Goal: Transaction & Acquisition: Register for event/course

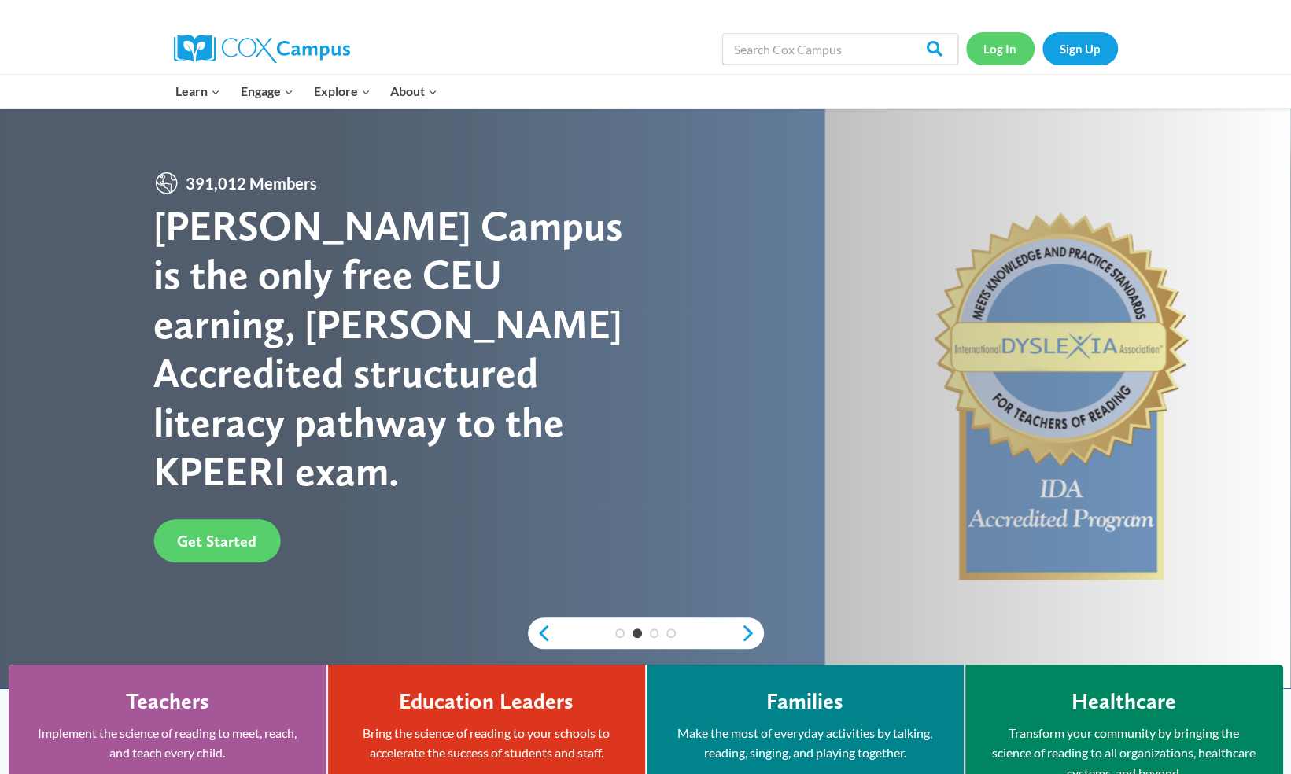
click at [993, 42] on link "Log In" at bounding box center [1000, 48] width 68 height 32
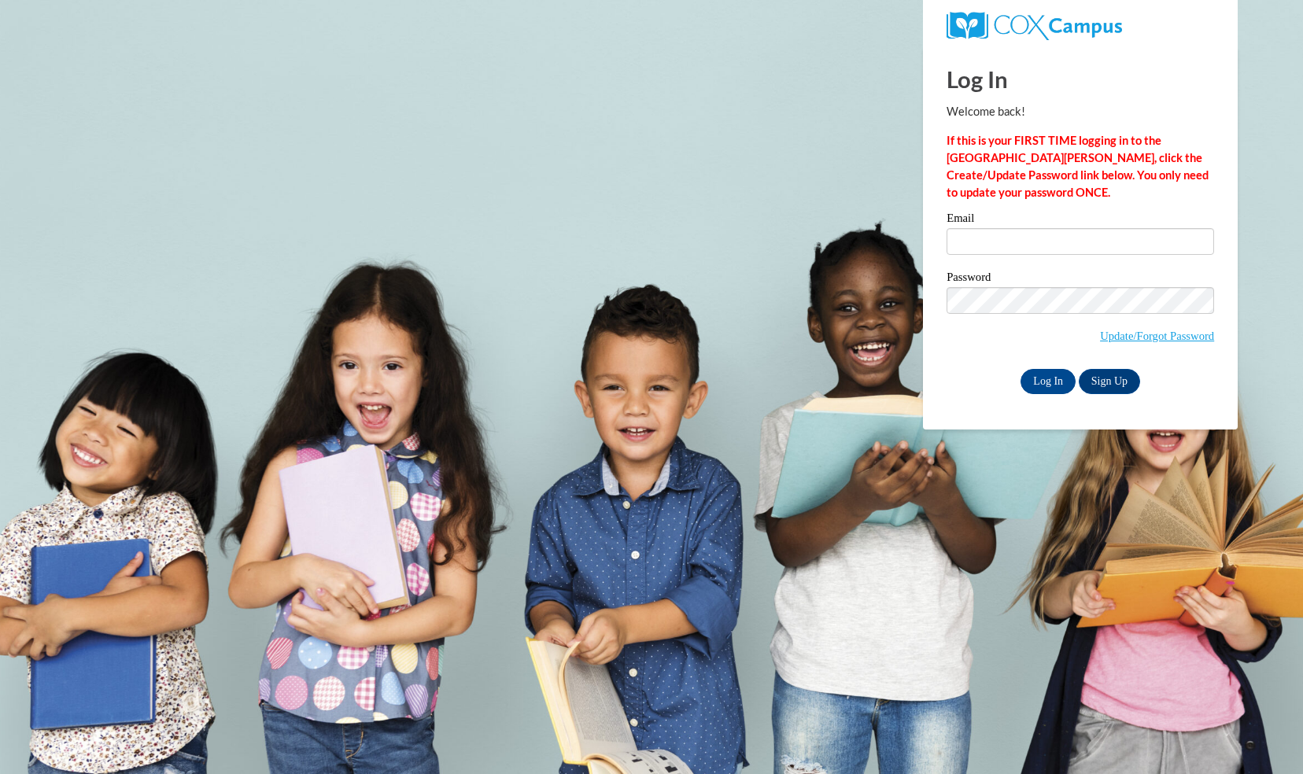
click at [1005, 255] on div "Email" at bounding box center [1079, 239] width 267 height 54
click at [1005, 248] on input "Email" at bounding box center [1079, 241] width 267 height 27
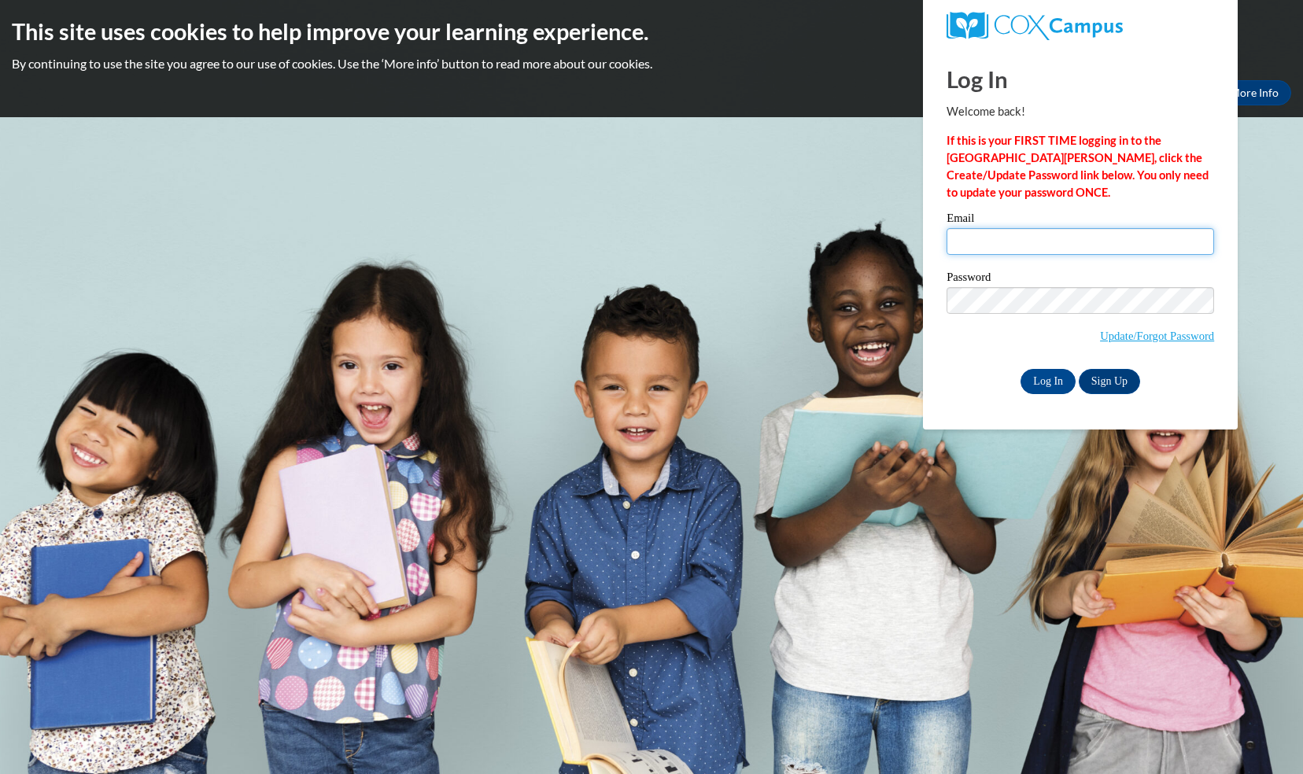
click at [1002, 238] on input "Email" at bounding box center [1079, 241] width 267 height 27
drag, startPoint x: 1100, startPoint y: 240, endPoint x: 891, endPoint y: 209, distance: 210.7
click at [891, 209] on body "This site uses cookies to help improve your learning experience. By continuing …" at bounding box center [651, 387] width 1303 height 774
type input "11380264"
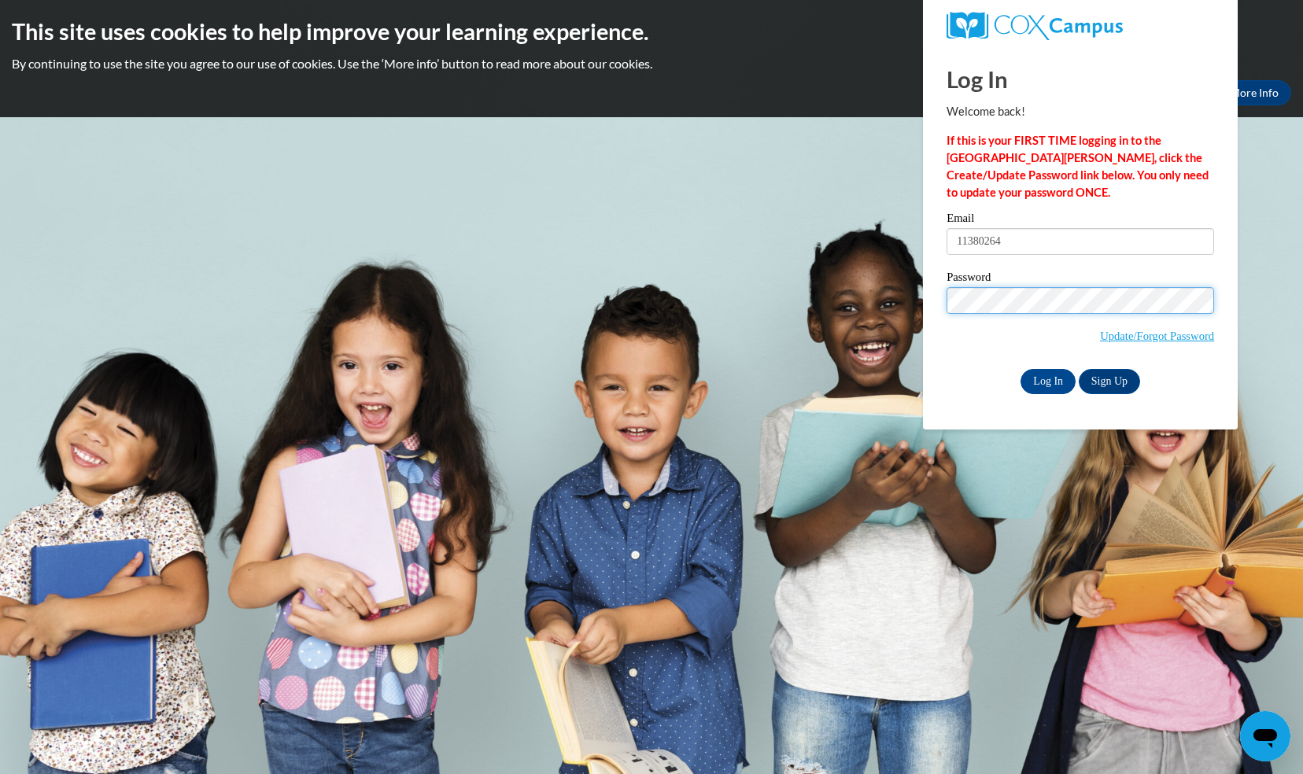
click at [797, 304] on body "This site uses cookies to help improve your learning experience. By continuing …" at bounding box center [651, 387] width 1303 height 774
click at [1016, 440] on body "This site uses cookies to help improve your learning experience. By continuing …" at bounding box center [651, 387] width 1303 height 774
click at [1057, 378] on input "Log In" at bounding box center [1047, 381] width 55 height 25
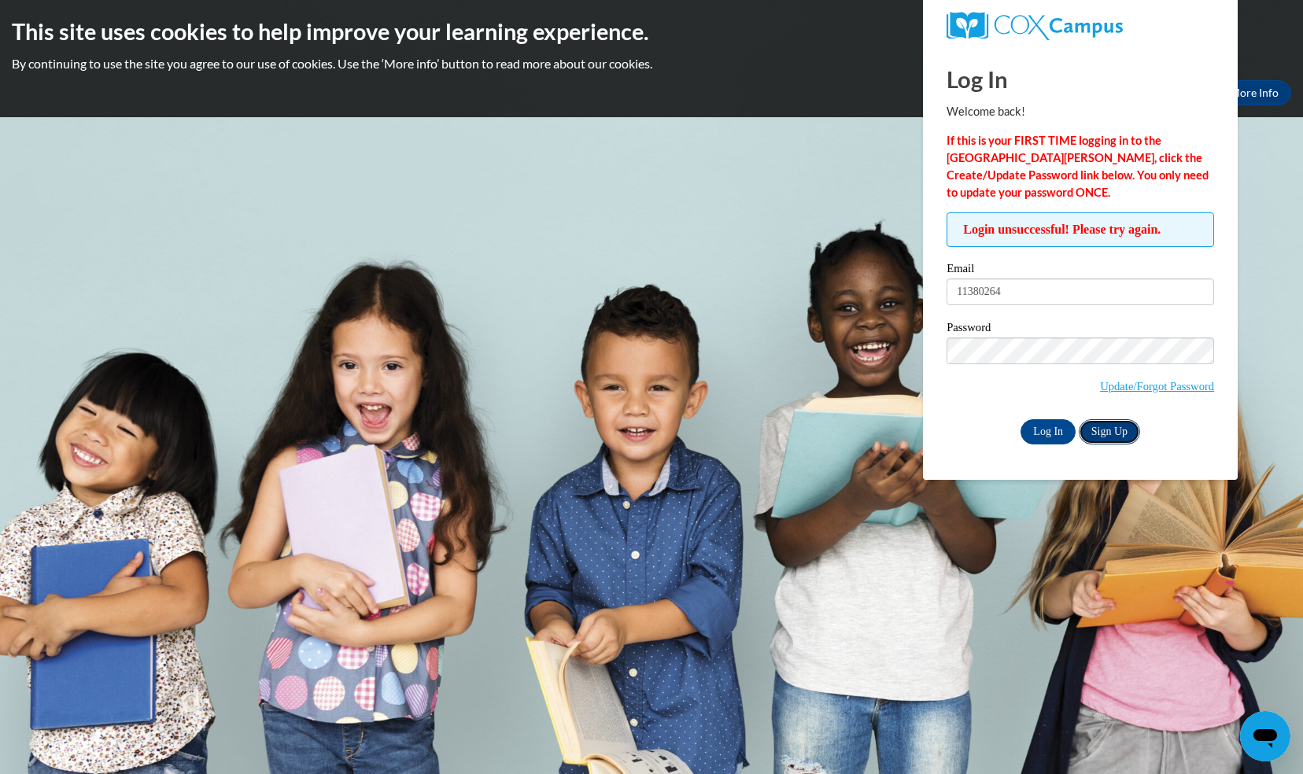
click at [1111, 423] on link "Sign Up" at bounding box center [1108, 431] width 61 height 25
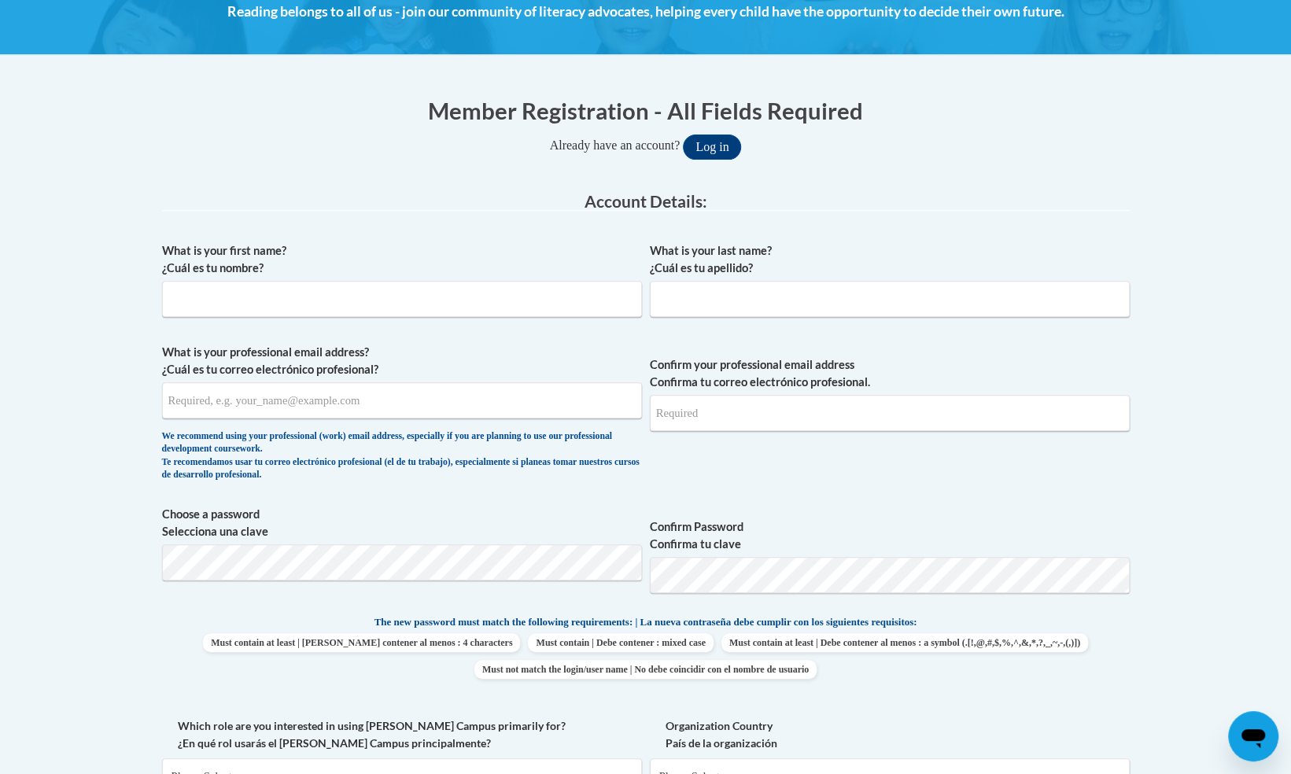
scroll to position [315, 0]
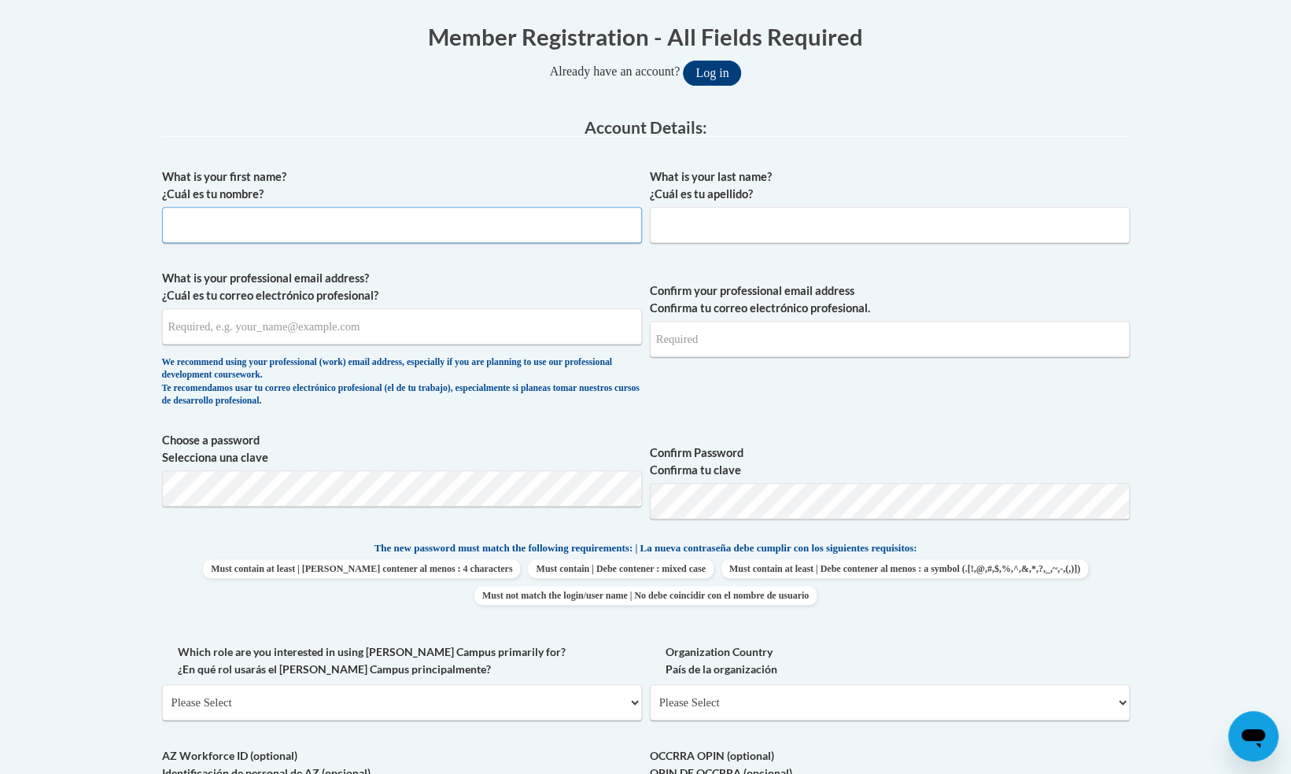
click at [363, 225] on input "What is your first name? ¿Cuál es tu nombre?" at bounding box center [402, 225] width 480 height 36
click at [355, 128] on legend "Account Details:" at bounding box center [646, 128] width 968 height 18
click at [304, 46] on h1 "Member Registration - All Fields Required" at bounding box center [646, 36] width 968 height 32
drag, startPoint x: 337, startPoint y: 249, endPoint x: 330, endPoint y: 228, distance: 22.2
click at [335, 245] on div "What is your first name? ¿Cuál es tu nombre?" at bounding box center [402, 211] width 480 height 87
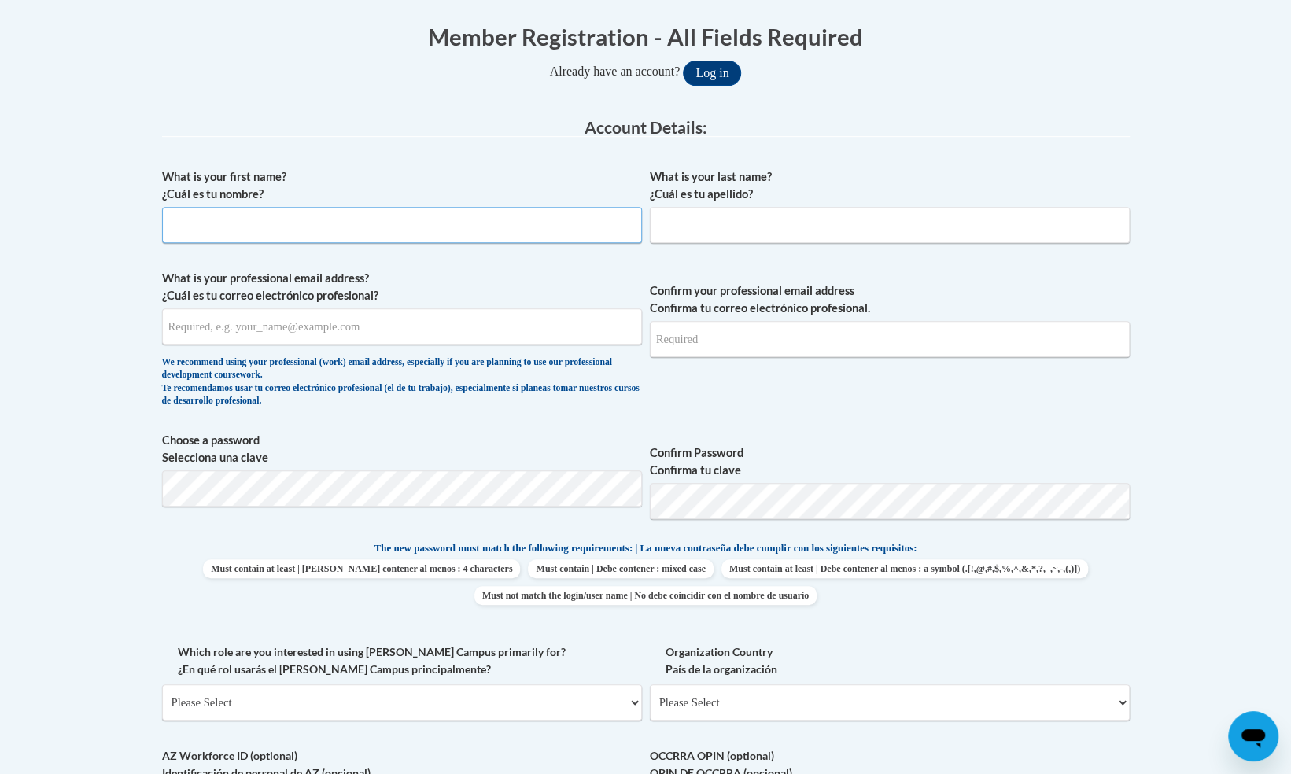
click at [330, 220] on input "What is your first name? ¿Cuál es tu nombre?" at bounding box center [402, 225] width 480 height 36
type input "Fatuma"
click at [670, 216] on input "What is your last name? ¿Cuál es tu apellido?" at bounding box center [890, 225] width 480 height 36
type input "Mohamed"
click at [516, 334] on input "What is your professional email address? ¿Cuál es tu correo electrónico profesi…" at bounding box center [402, 326] width 480 height 36
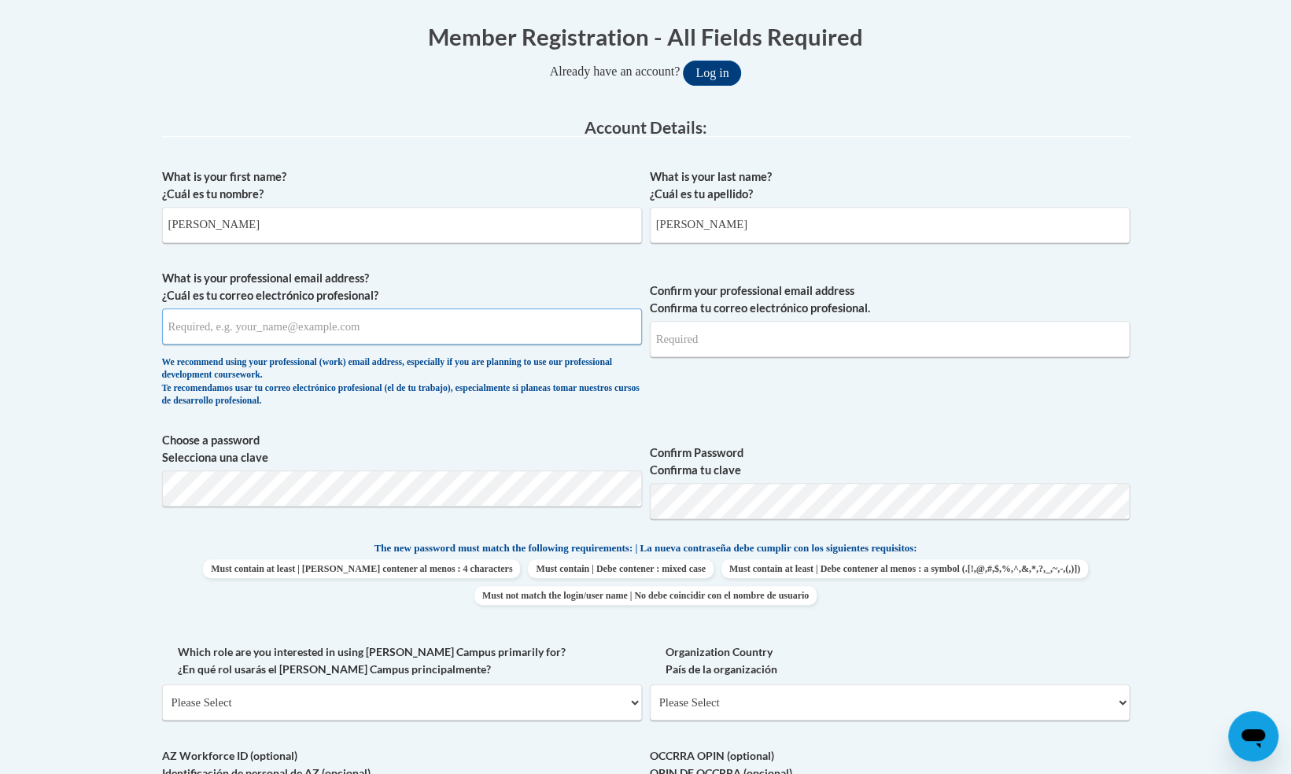
paste input "inhibitory"
type input "inhibitory"
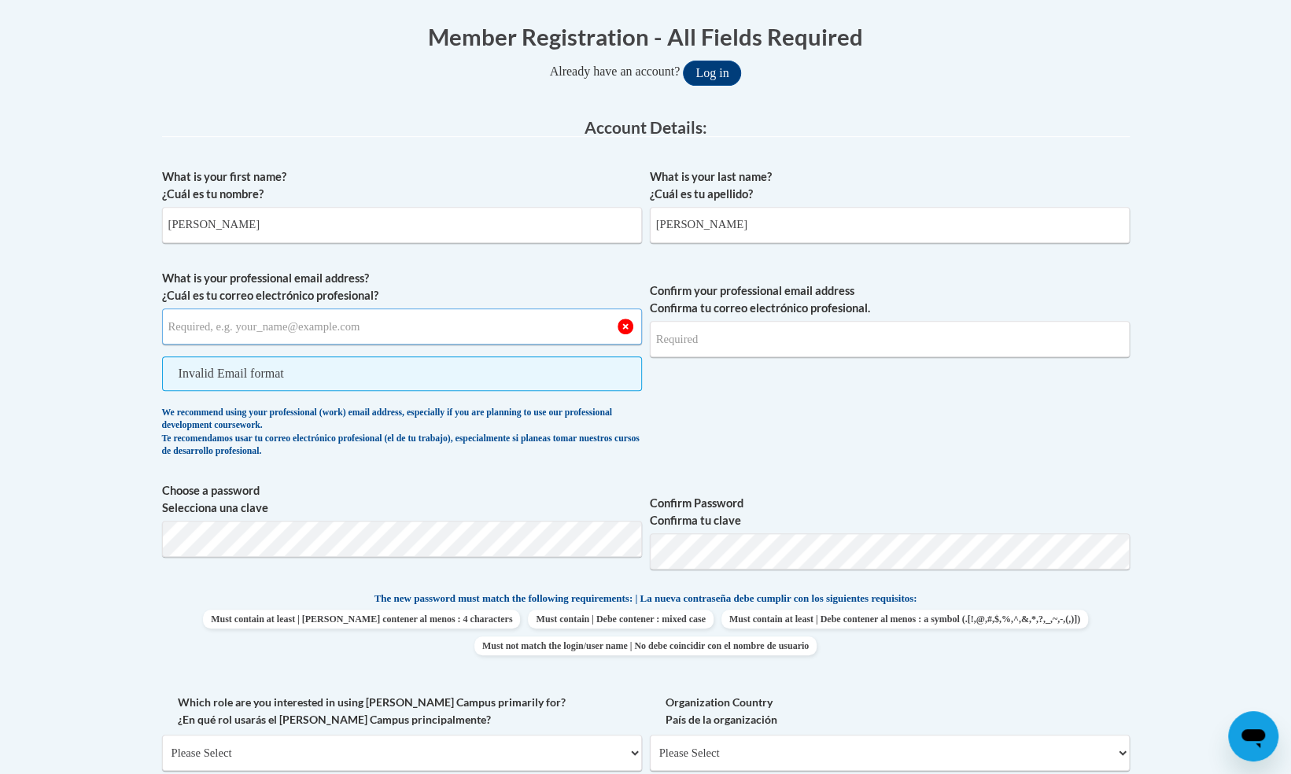
paste input "[EMAIL_ADDRESS][DOMAIN_NAME]"
type input "[EMAIL_ADDRESS][DOMAIN_NAME]"
click at [703, 334] on input "Confirm your professional email address Confirma tu correo electrónico profesio…" at bounding box center [890, 339] width 480 height 36
click at [448, 267] on div "What is your first name? ¿Cuál es tu nombre? Fatuma What is your last name? ¿Cu…" at bounding box center [646, 544] width 968 height 768
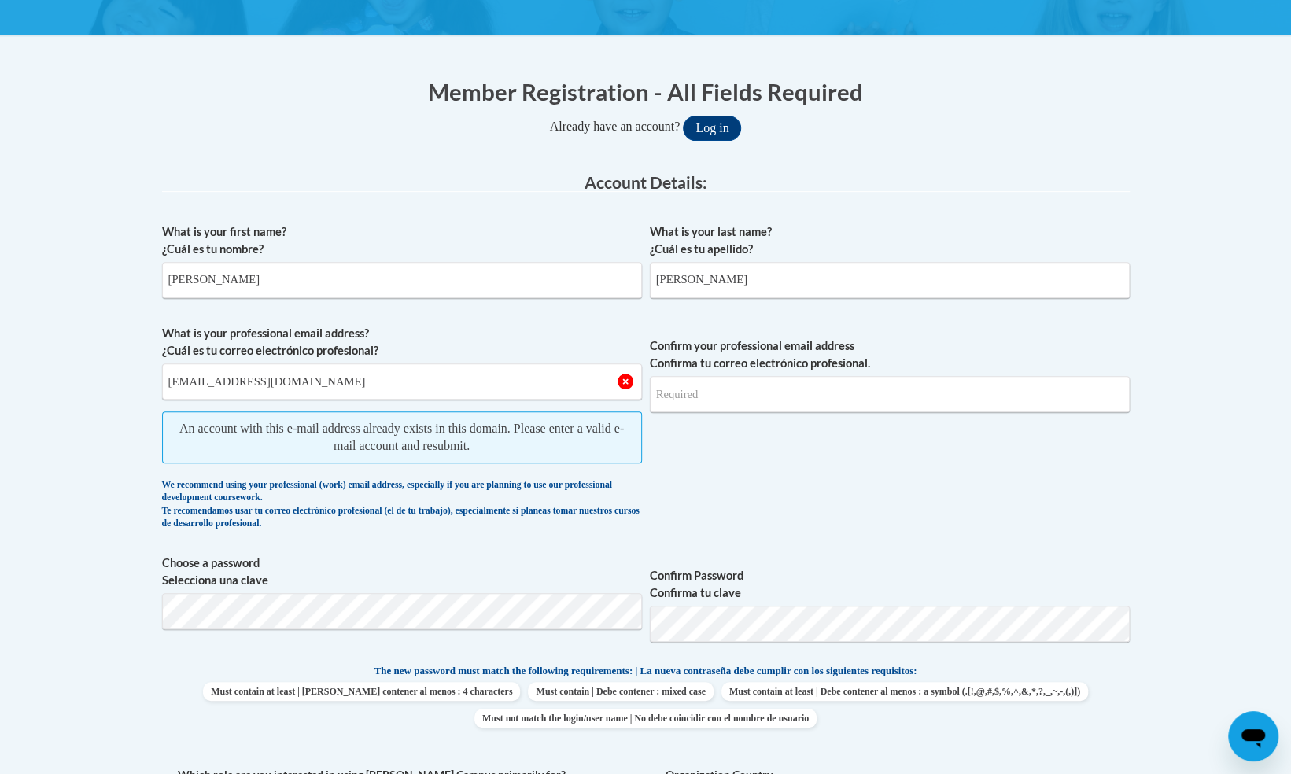
scroll to position [0, 0]
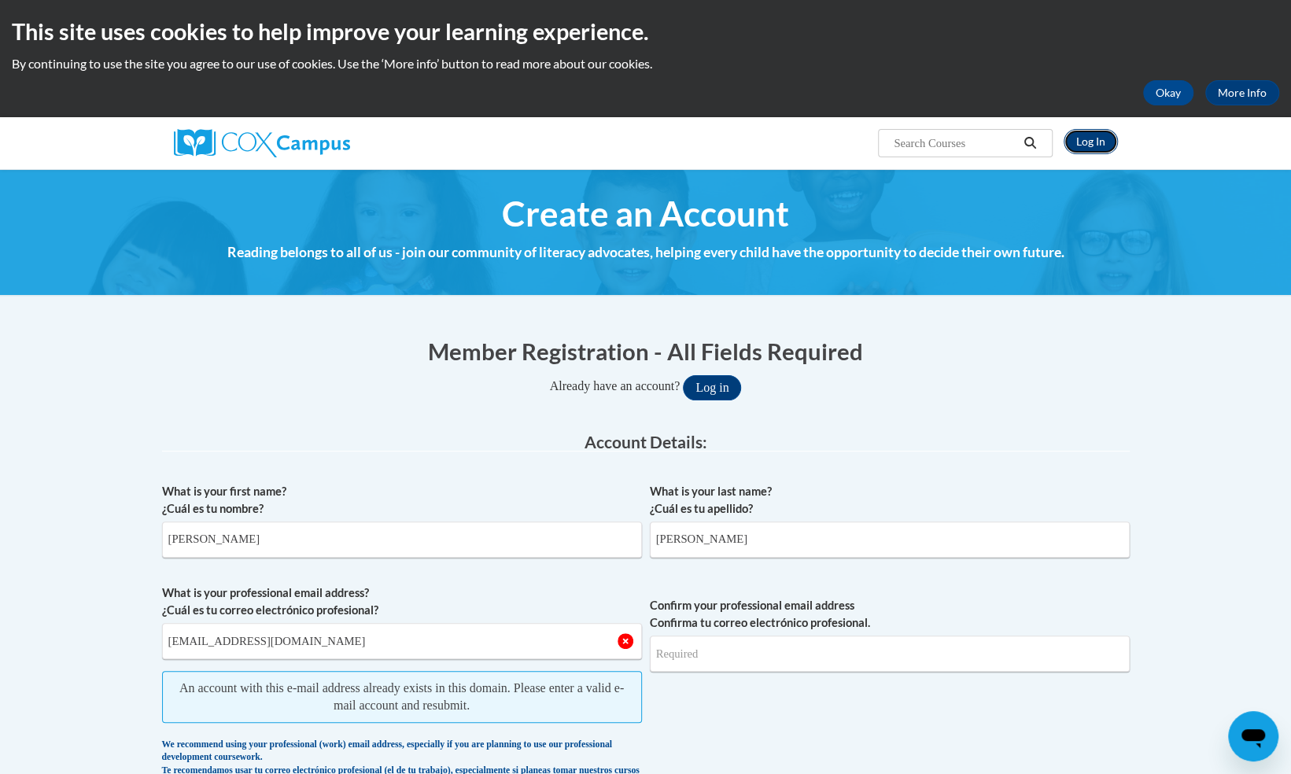
click at [1104, 146] on link "Log In" at bounding box center [1090, 141] width 54 height 25
click at [292, 123] on div at bounding box center [323, 143] width 323 height 52
click at [287, 137] on img at bounding box center [262, 143] width 176 height 28
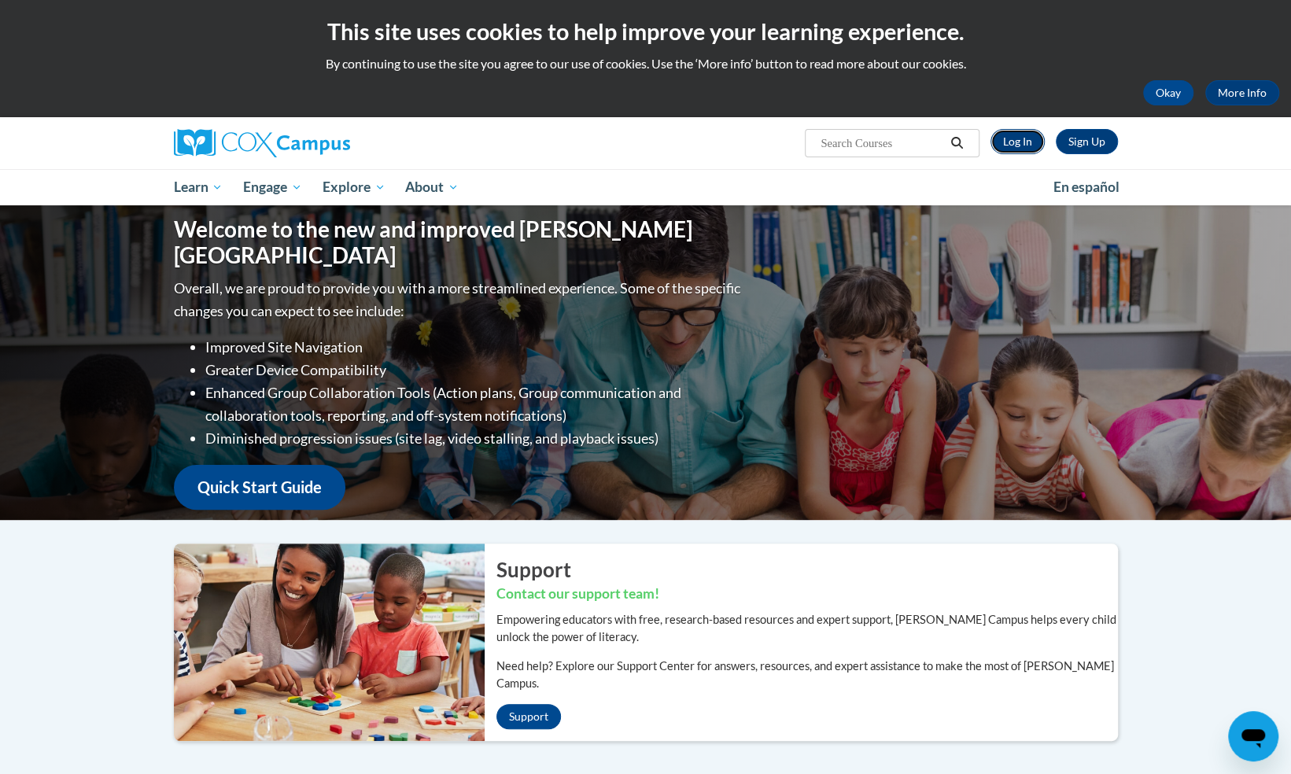
click at [1030, 143] on link "Log In" at bounding box center [1017, 141] width 54 height 25
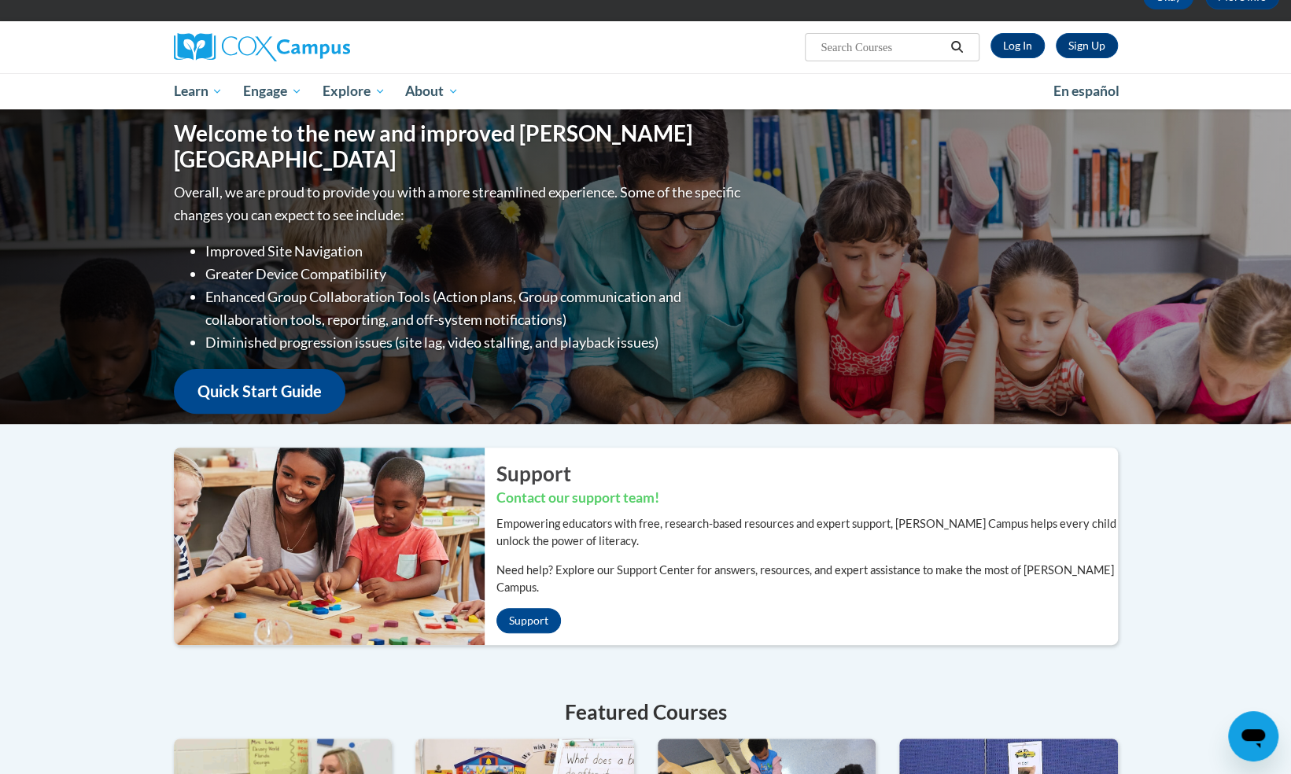
scroll to position [79, 0]
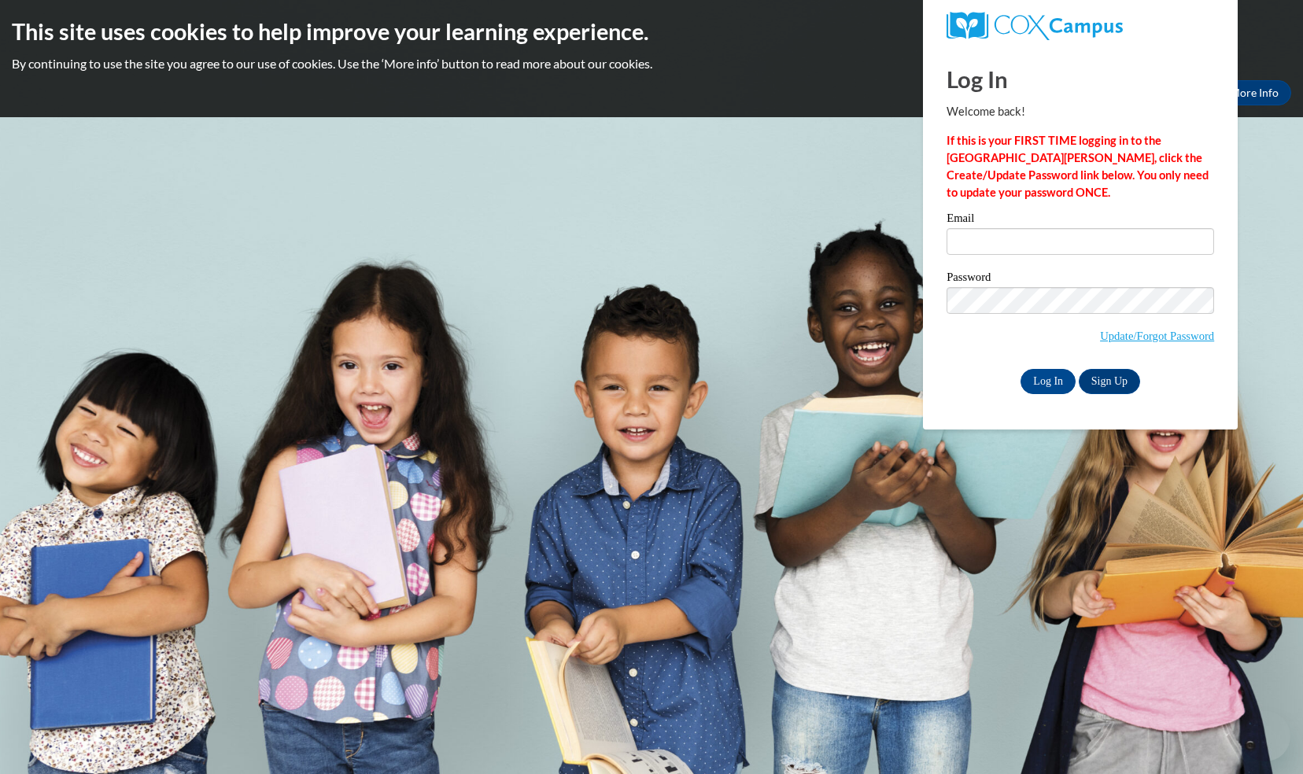
click at [1061, 234] on input "Email" at bounding box center [1079, 241] width 267 height 27
drag, startPoint x: 1109, startPoint y: 249, endPoint x: 852, endPoint y: 244, distance: 257.3
click at [852, 244] on body "This site uses cookies to help improve your learning experience. By continuing …" at bounding box center [651, 387] width 1303 height 774
type input "[EMAIL_ADDRESS][DOMAIN_NAME]"
drag, startPoint x: 1089, startPoint y: 264, endPoint x: 1079, endPoint y: 281, distance: 19.0
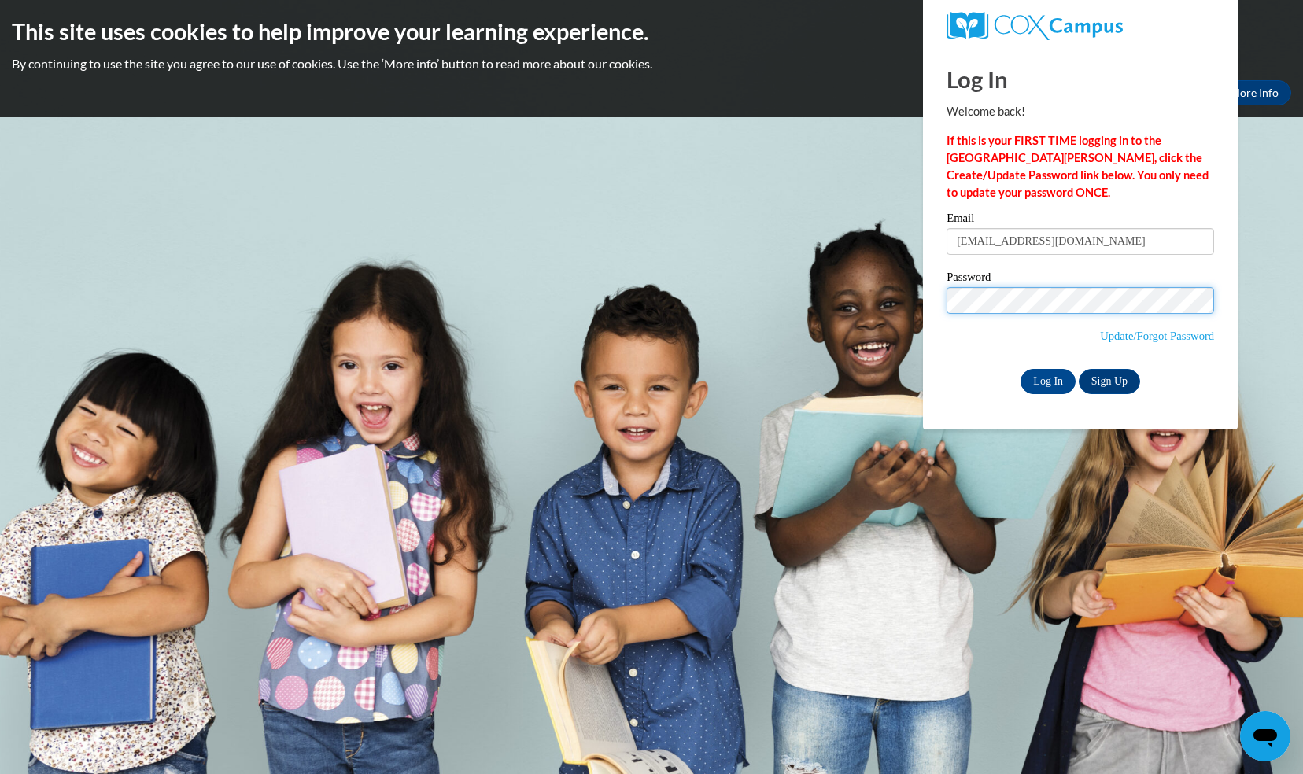
click at [1020, 369] on input "Log In" at bounding box center [1047, 381] width 55 height 25
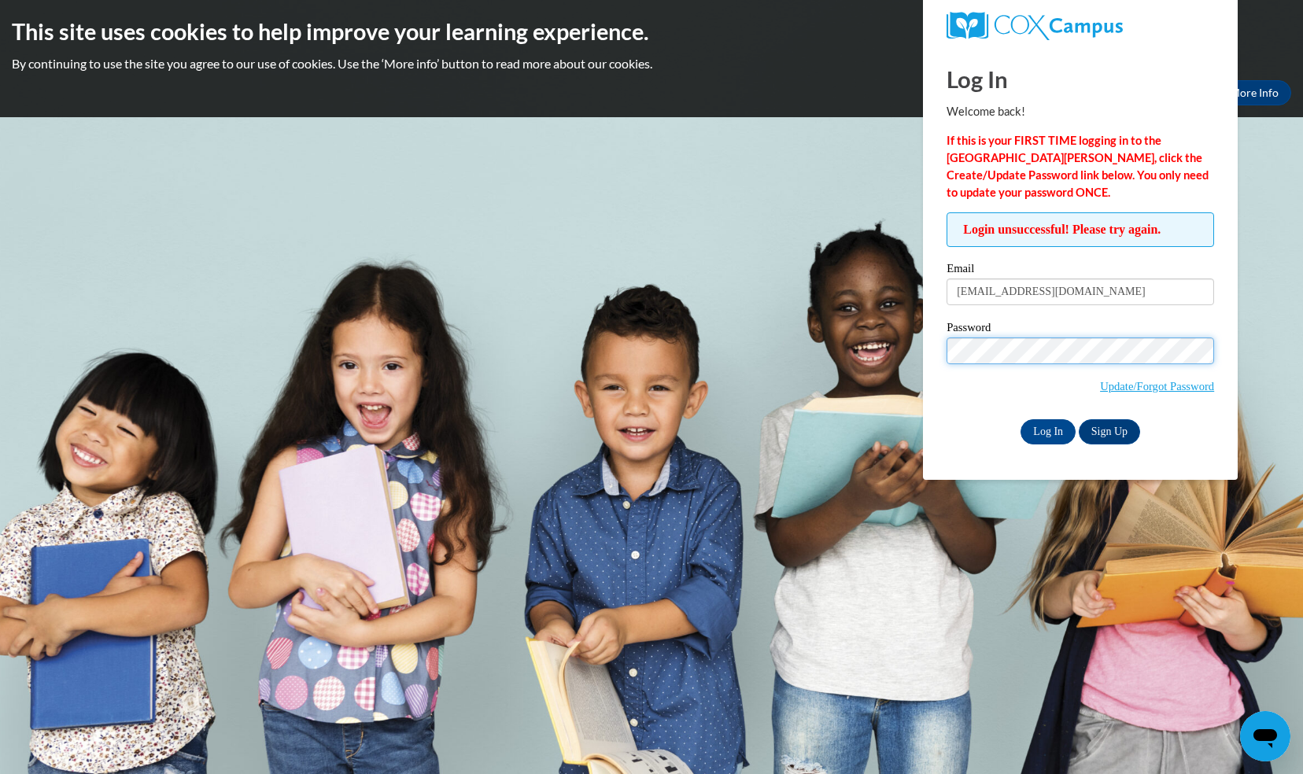
click at [1020, 419] on input "Log In" at bounding box center [1047, 431] width 55 height 25
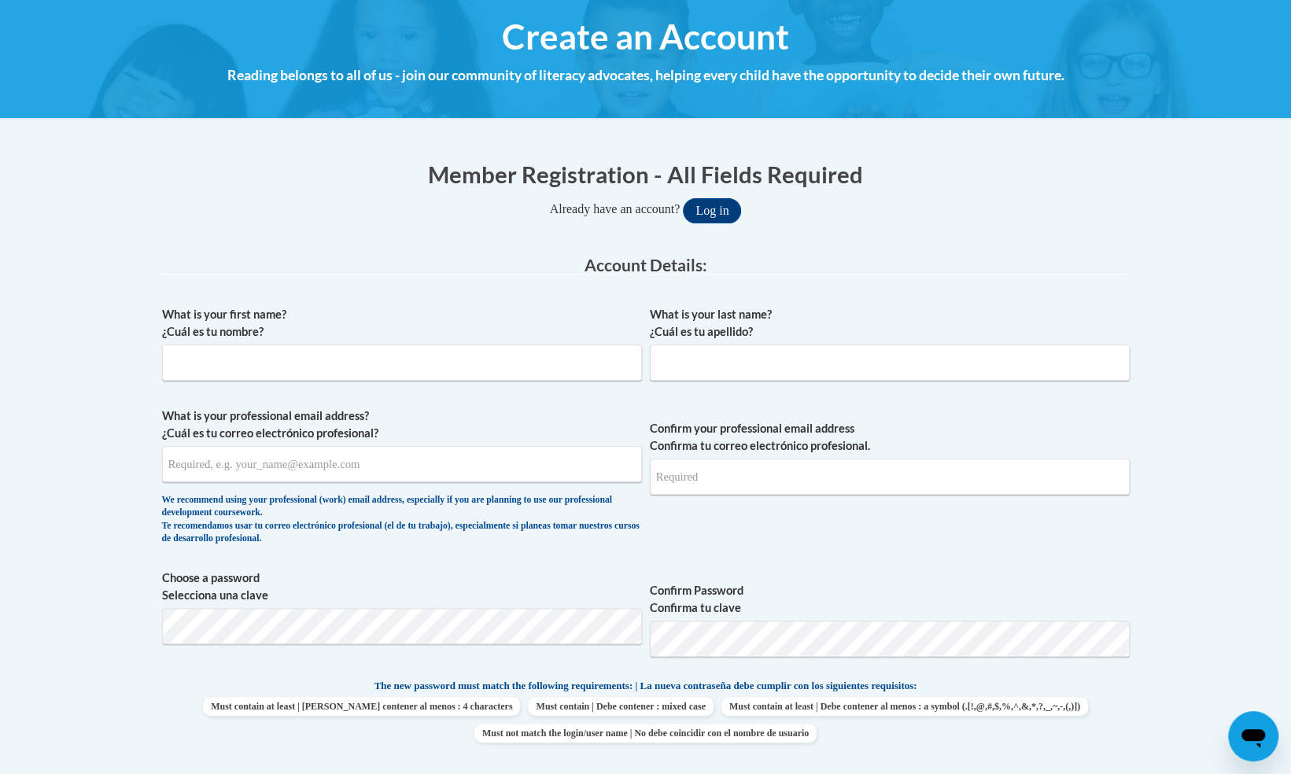
scroll to position [157, 0]
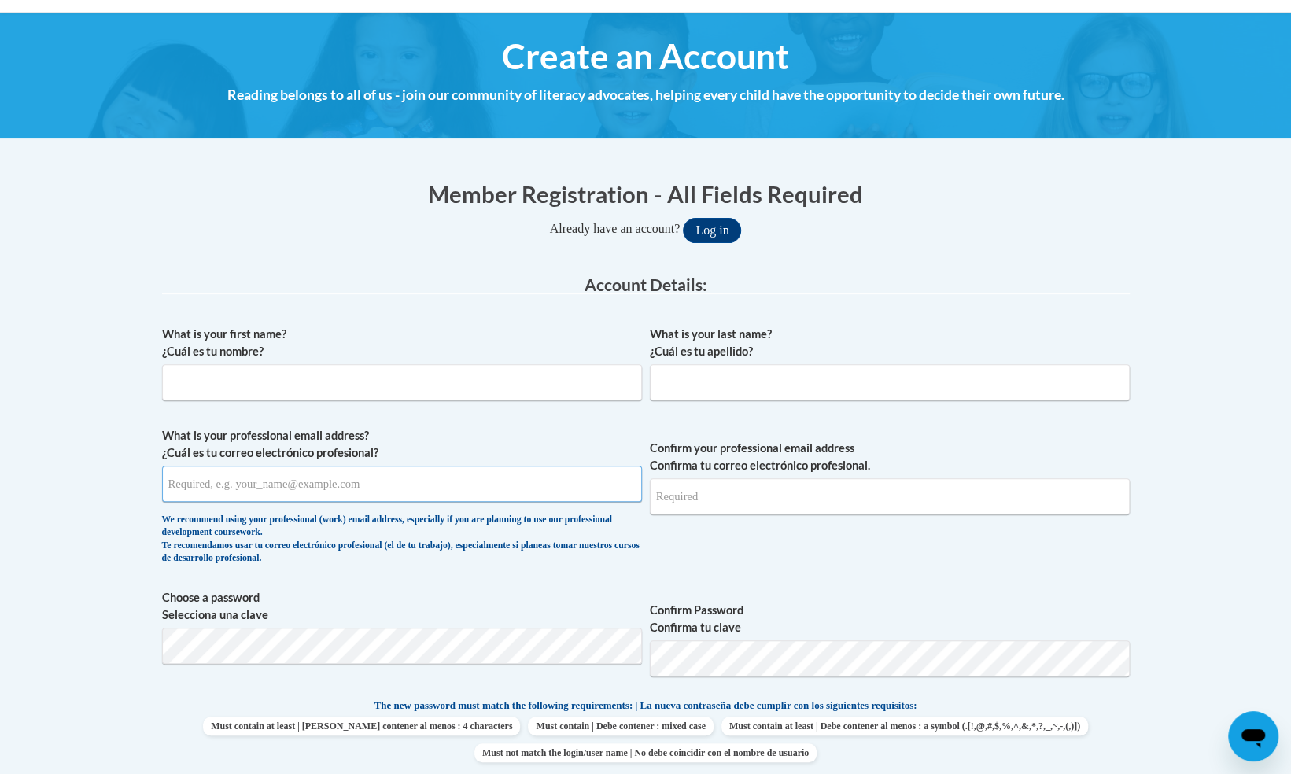
click at [427, 478] on input "What is your professional email address? ¿Cuál es tu correo electrónico profesi…" at bounding box center [402, 484] width 480 height 36
type input "[EMAIL_ADDRESS][DOMAIN_NAME]"
type input "[PERSON_NAME]"
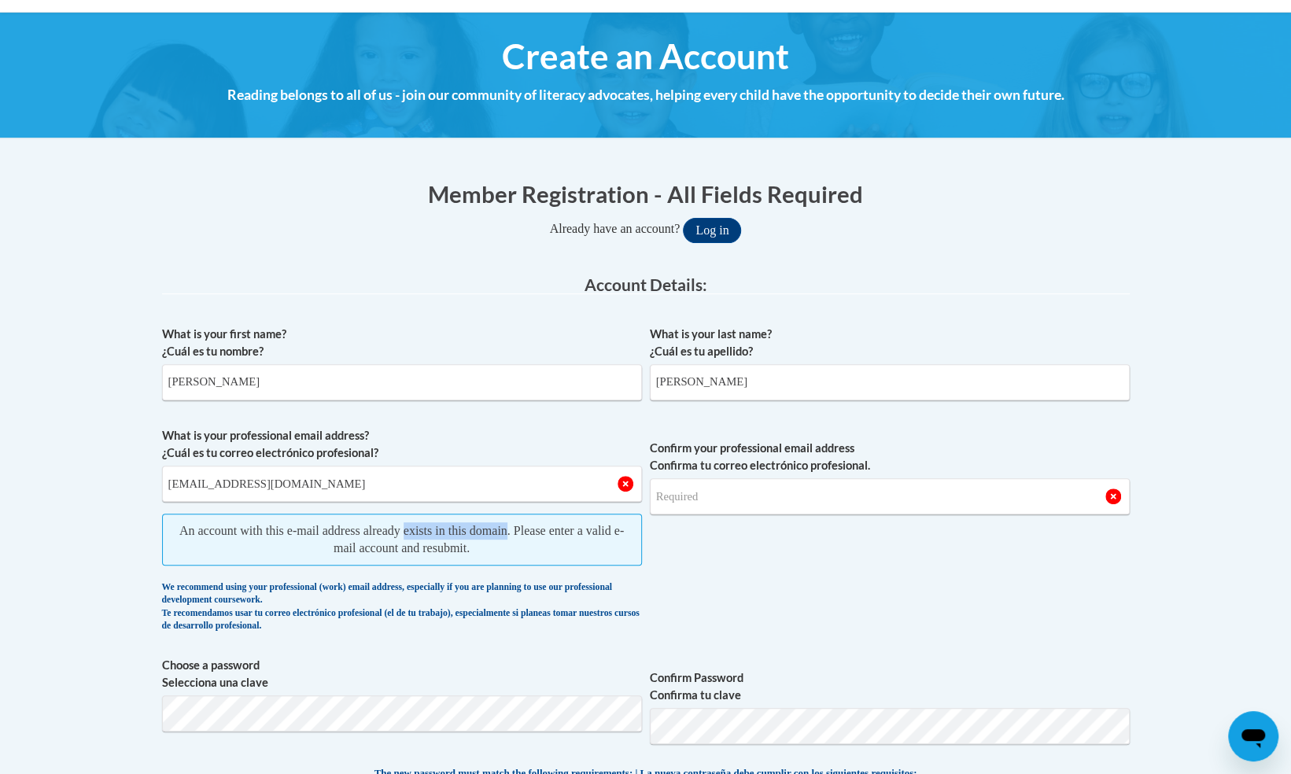
drag, startPoint x: 452, startPoint y: 525, endPoint x: 533, endPoint y: 518, distance: 82.2
click at [535, 518] on span "An account with this e-mail address already exists in this domain. Please enter…" at bounding box center [402, 540] width 480 height 52
drag, startPoint x: 533, startPoint y: 518, endPoint x: 555, endPoint y: 570, distance: 57.1
click at [555, 570] on span "What is your professional email address? ¿Cuál es tu correo electrónico profesi…" at bounding box center [402, 533] width 480 height 213
click at [710, 537] on span "Confirm your professional email address Confirma tu correo electrónico profesio…" at bounding box center [890, 533] width 480 height 213
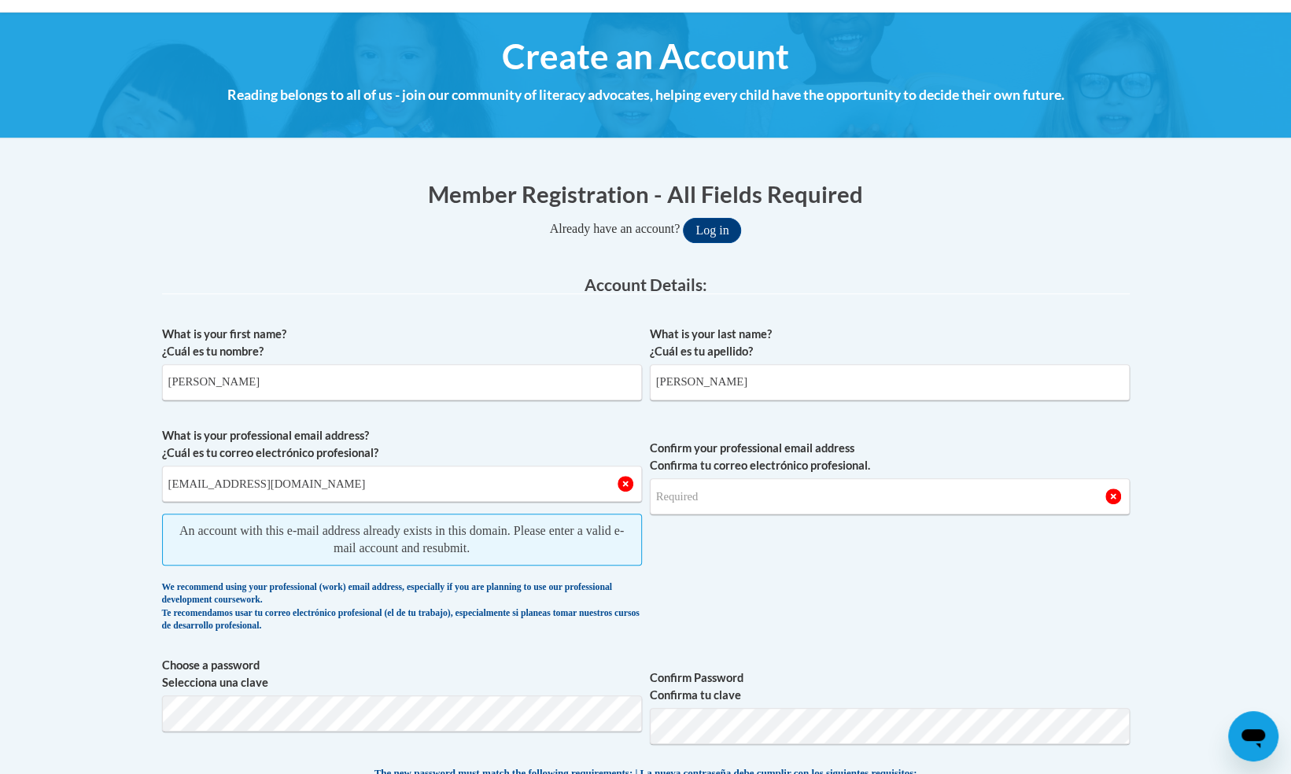
click at [863, 653] on div "What is your first name? ¿Cuál es tu nombre? [PERSON_NAME] What is your last na…" at bounding box center [646, 710] width 968 height 785
click at [927, 485] on input "Confirm your professional email address Confirma tu correo electrónico profesio…" at bounding box center [890, 496] width 480 height 36
drag, startPoint x: 927, startPoint y: 485, endPoint x: 961, endPoint y: 464, distance: 39.9
click at [961, 464] on span "Confirm your professional email address Confirma tu correo electrónico profesio…" at bounding box center [890, 533] width 480 height 213
click at [961, 464] on label "Confirm your professional email address Confirma tu correo electrónico profesio…" at bounding box center [890, 457] width 480 height 35
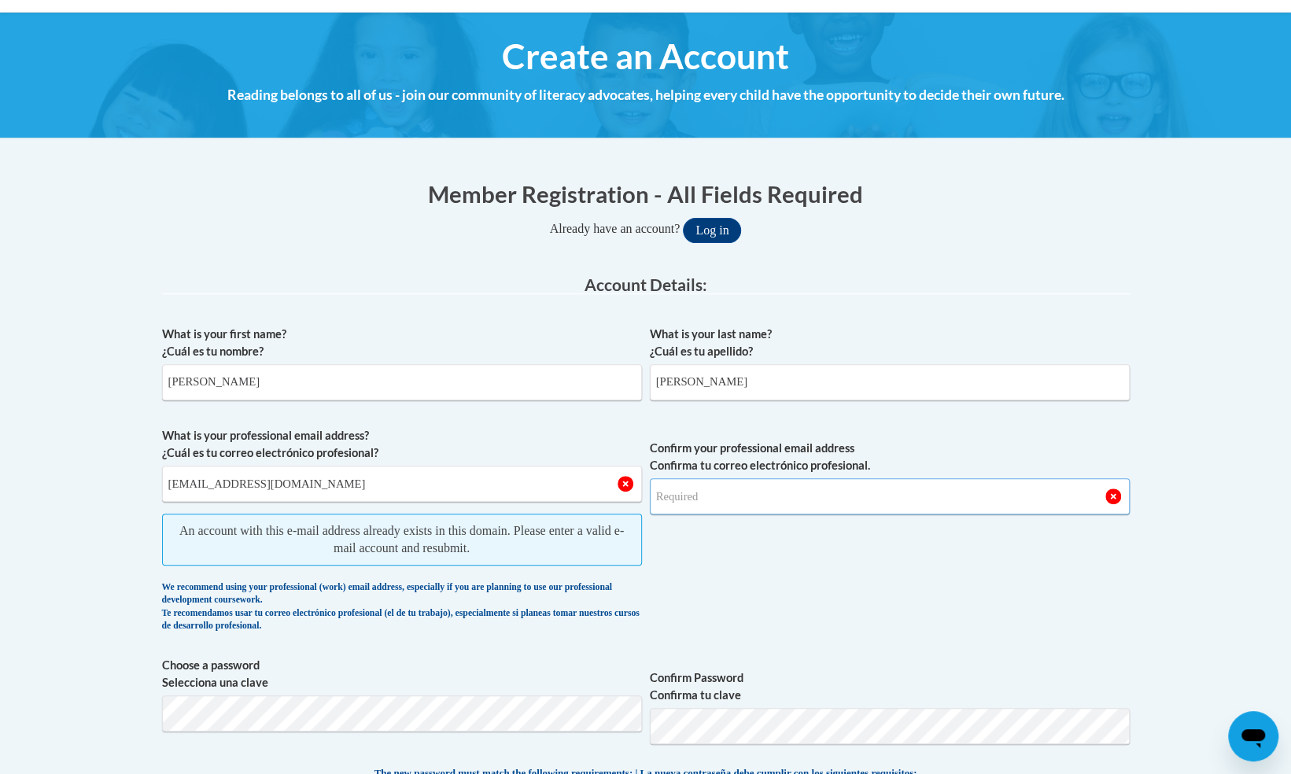
click at [961, 478] on input "Confirm your professional email address Confirma tu correo electrónico profesio…" at bounding box center [890, 496] width 480 height 36
